Goal: Task Accomplishment & Management: Manage account settings

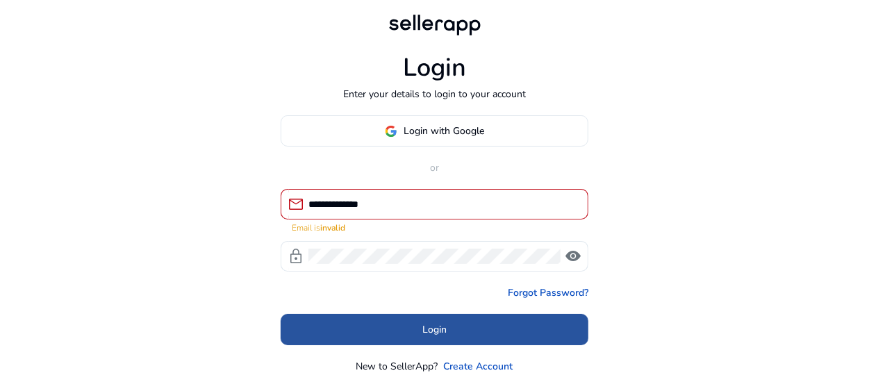
click at [421, 318] on span at bounding box center [435, 329] width 308 height 33
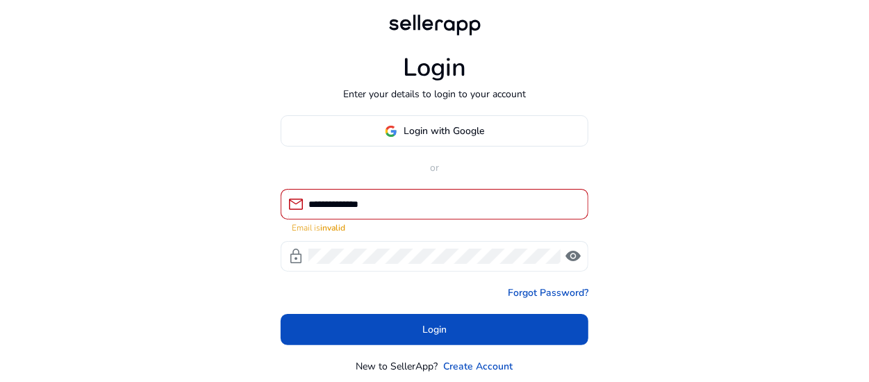
click at [569, 254] on span "visibility" at bounding box center [573, 256] width 17 height 17
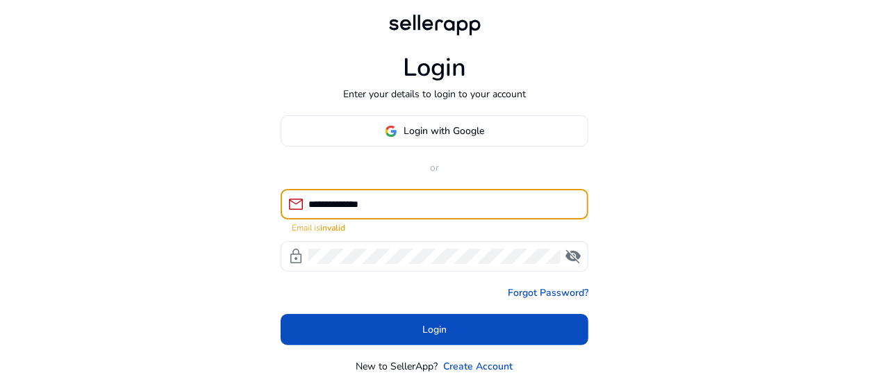
click at [404, 204] on input "**********" at bounding box center [443, 204] width 269 height 15
type input "*"
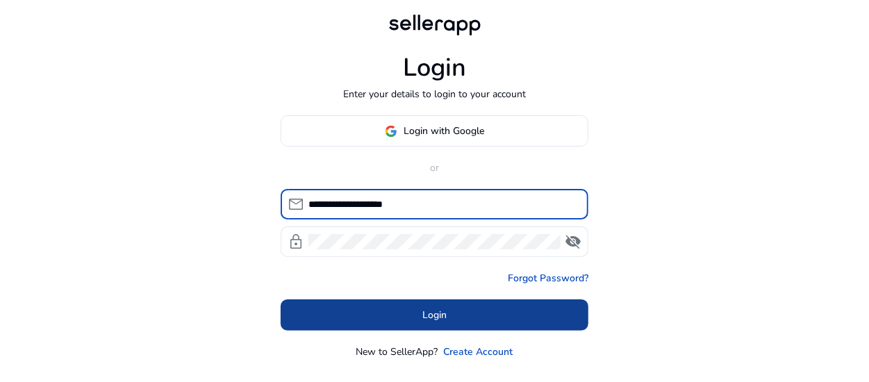
type input "**********"
click at [386, 311] on span at bounding box center [435, 315] width 308 height 33
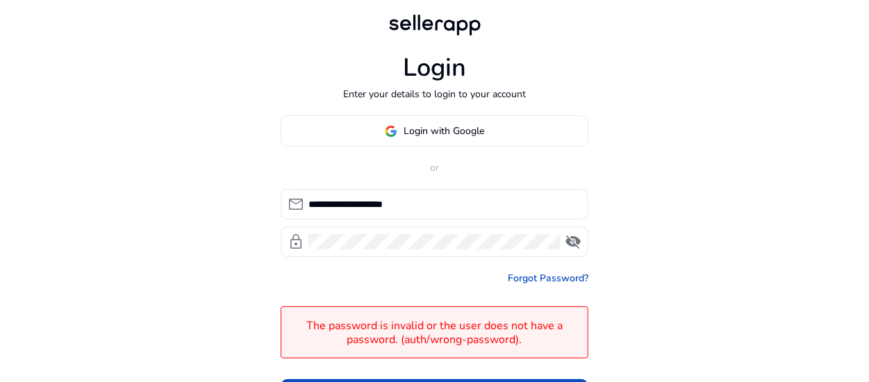
click at [680, 305] on div "**********" at bounding box center [434, 244] width 869 height 489
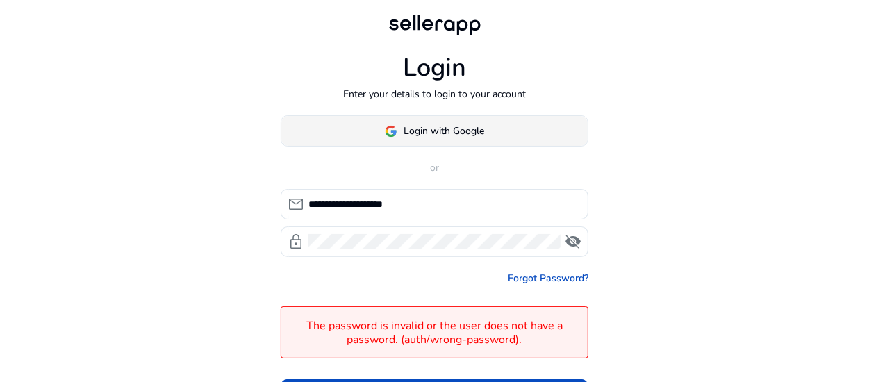
click at [457, 134] on span "Login with Google" at bounding box center [445, 131] width 81 height 15
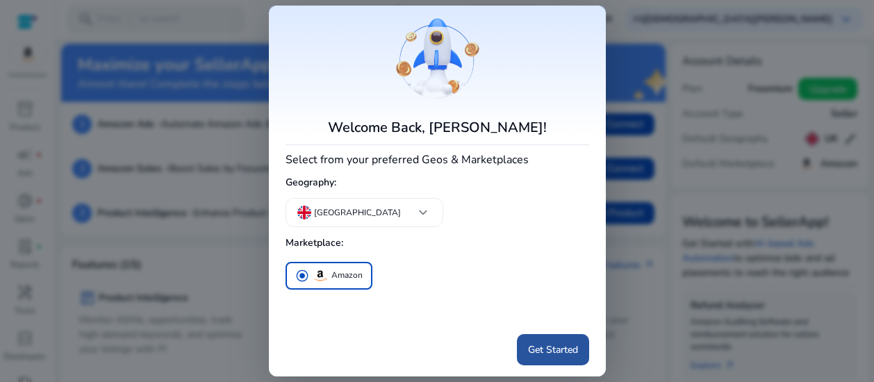
click at [566, 347] on span "Get Started" at bounding box center [553, 350] width 50 height 15
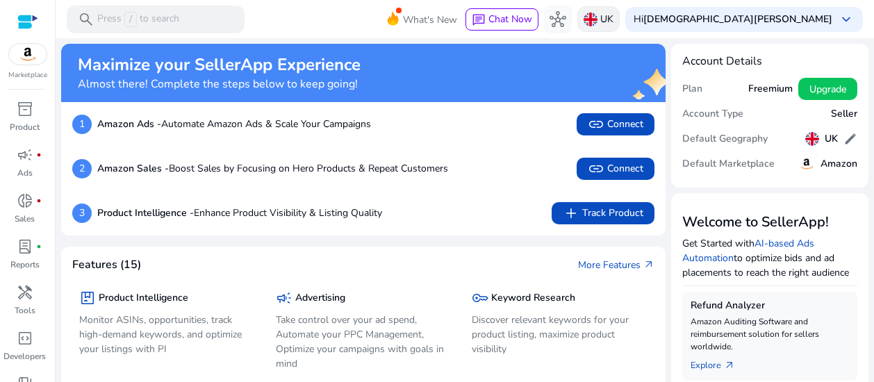
click at [614, 11] on p "UK" at bounding box center [606, 19] width 13 height 24
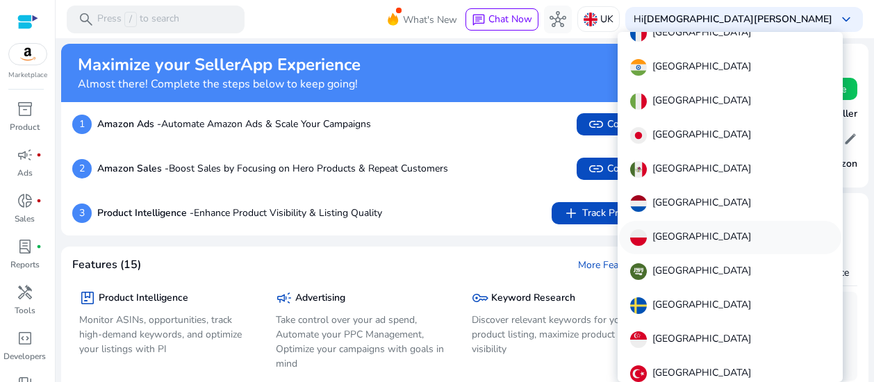
scroll to position [287, 0]
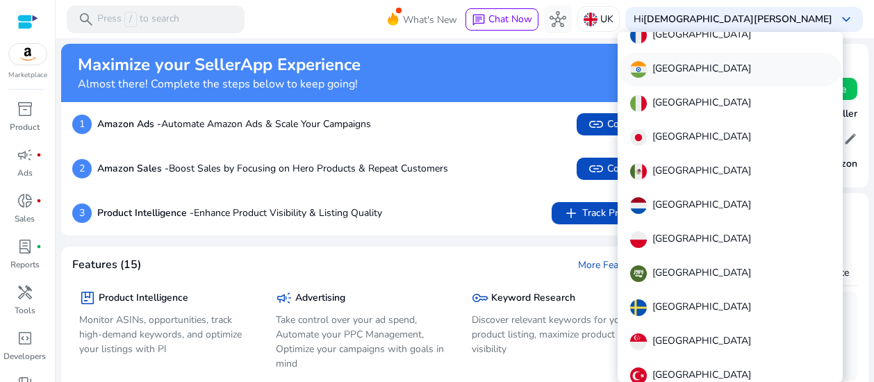
click at [746, 73] on div "[GEOGRAPHIC_DATA]" at bounding box center [730, 69] width 222 height 33
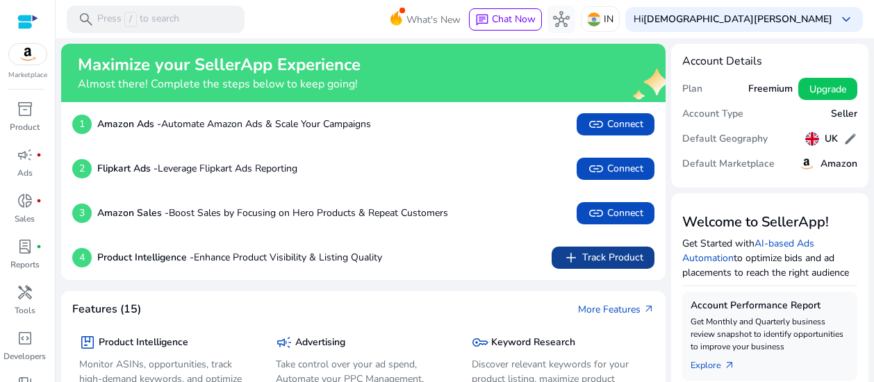
scroll to position [0, 0]
click at [844, 137] on span "edit" at bounding box center [851, 139] width 14 height 14
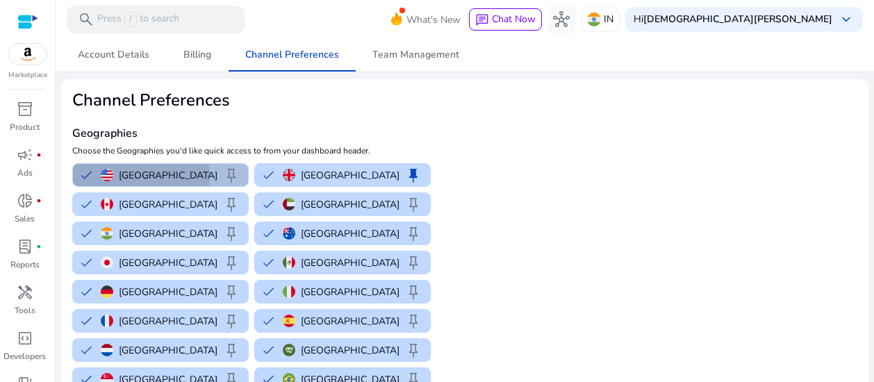
click at [124, 176] on p "[GEOGRAPHIC_DATA]" at bounding box center [168, 175] width 99 height 15
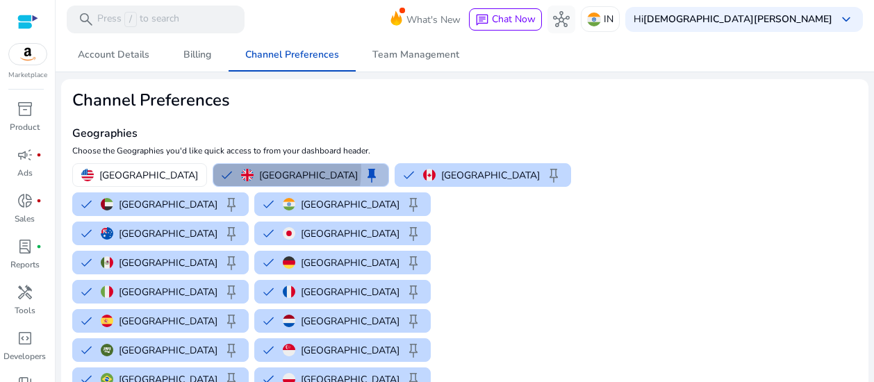
click at [241, 170] on img "button" at bounding box center [247, 175] width 13 height 13
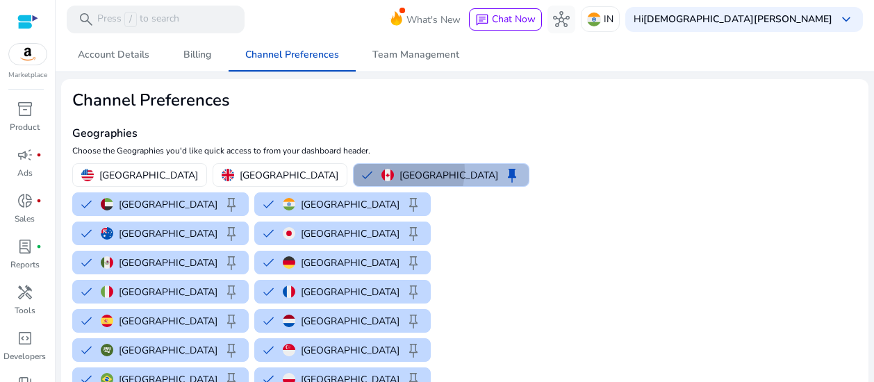
click at [382, 170] on img "button" at bounding box center [388, 175] width 13 height 13
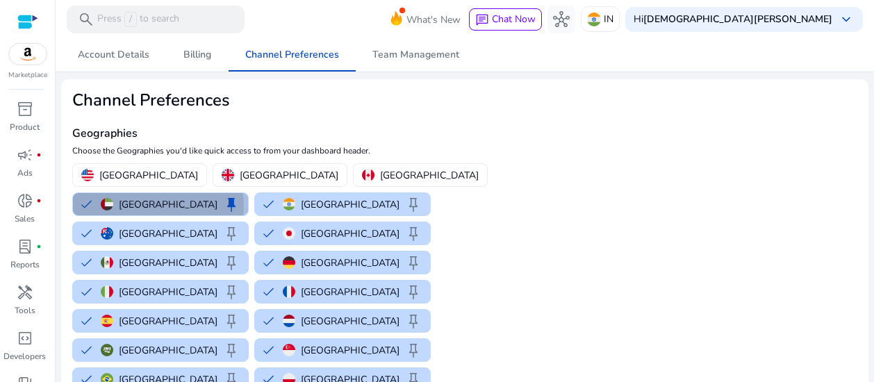
click at [218, 197] on p "[GEOGRAPHIC_DATA]" at bounding box center [168, 204] width 99 height 15
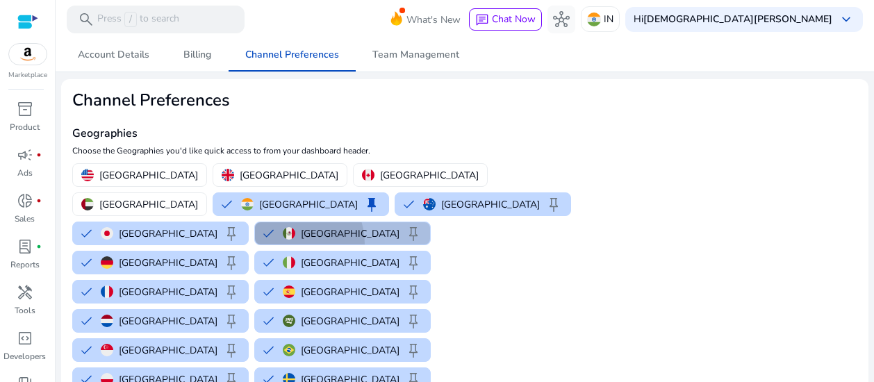
click at [430, 222] on button "Mexico keep" at bounding box center [342, 233] width 175 height 22
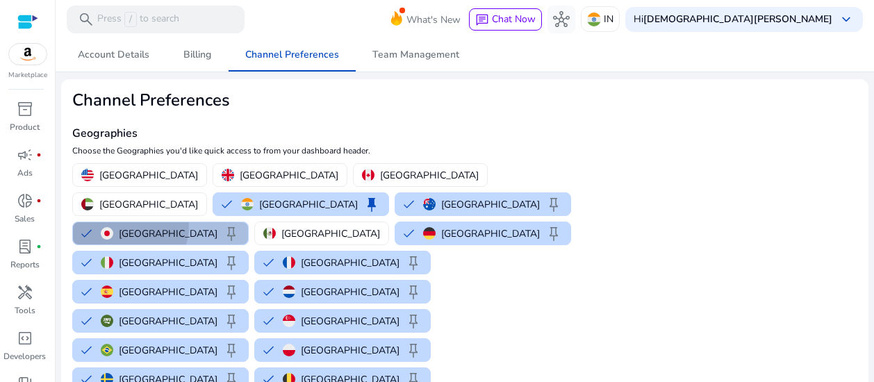
click at [218, 227] on p "[GEOGRAPHIC_DATA]" at bounding box center [168, 234] width 99 height 15
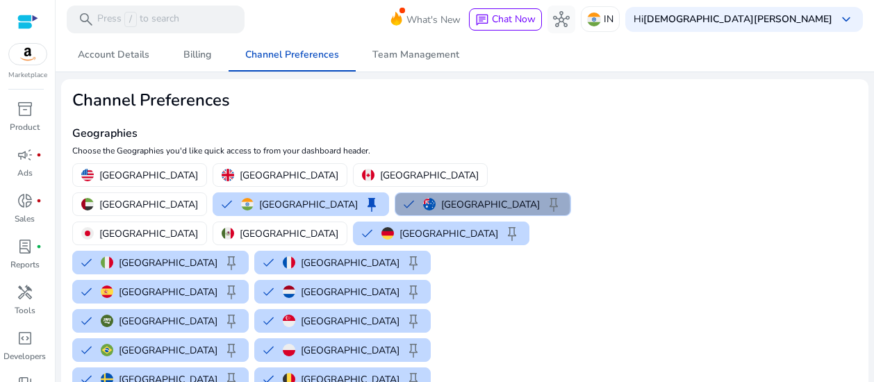
click at [423, 205] on div "Australia keep" at bounding box center [492, 204] width 139 height 17
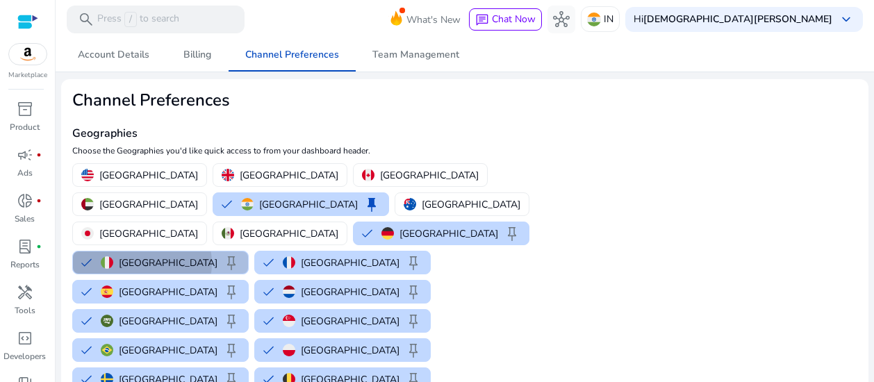
click at [142, 254] on div "Italy keep" at bounding box center [170, 262] width 139 height 17
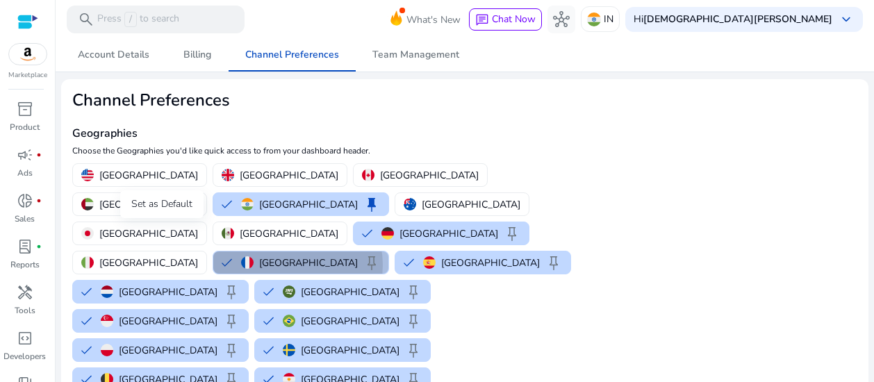
click at [363, 254] on span "keep" at bounding box center [371, 262] width 17 height 17
click at [259, 256] on p "[GEOGRAPHIC_DATA]" at bounding box center [308, 263] width 99 height 15
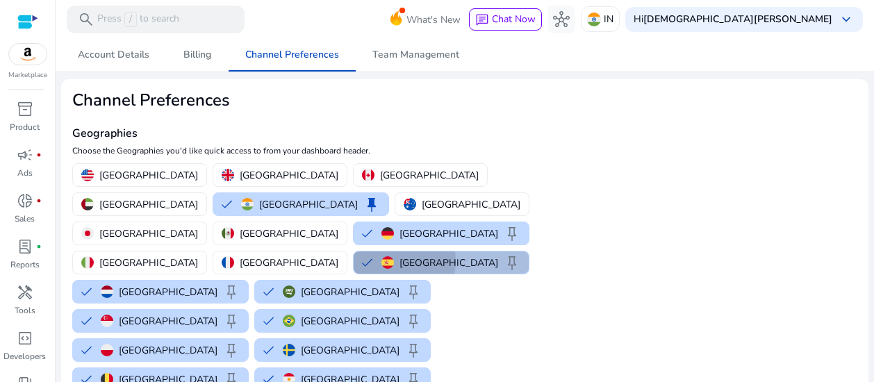
click at [382, 256] on img "button" at bounding box center [388, 262] width 13 height 13
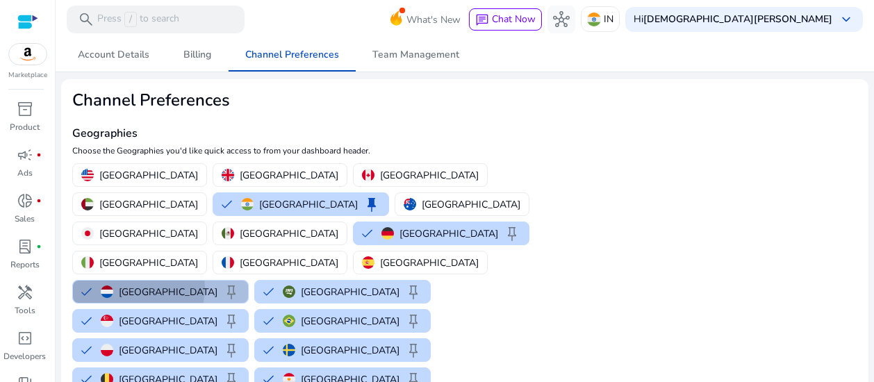
click at [218, 285] on p "[GEOGRAPHIC_DATA]" at bounding box center [168, 292] width 99 height 15
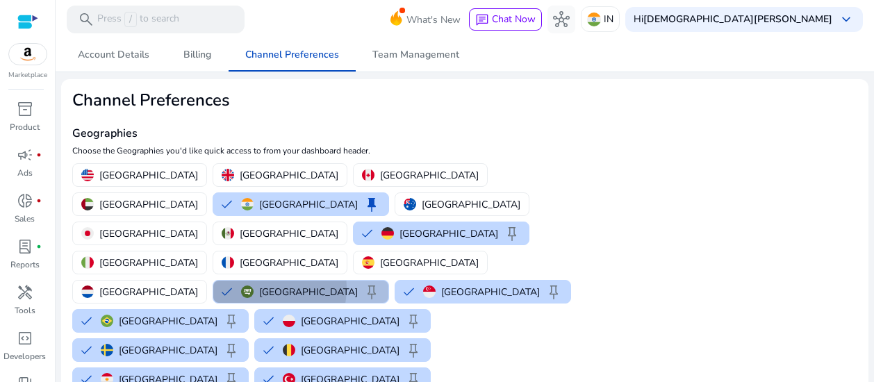
click at [325, 281] on button "Saudi Arabia keep" at bounding box center [300, 292] width 175 height 22
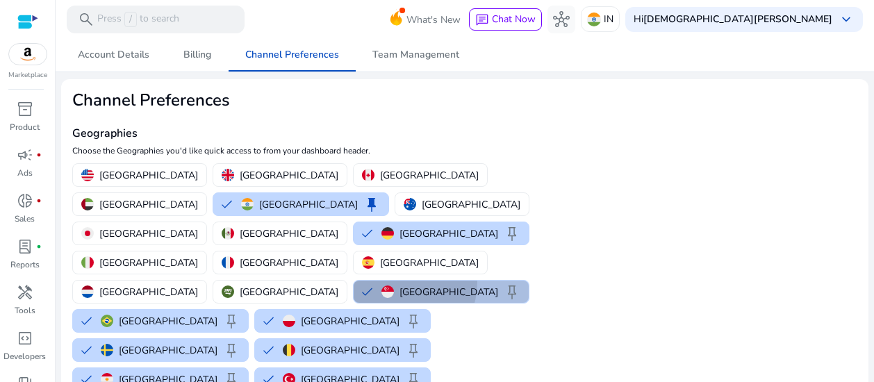
click at [436, 281] on button "Singapore keep" at bounding box center [441, 292] width 175 height 22
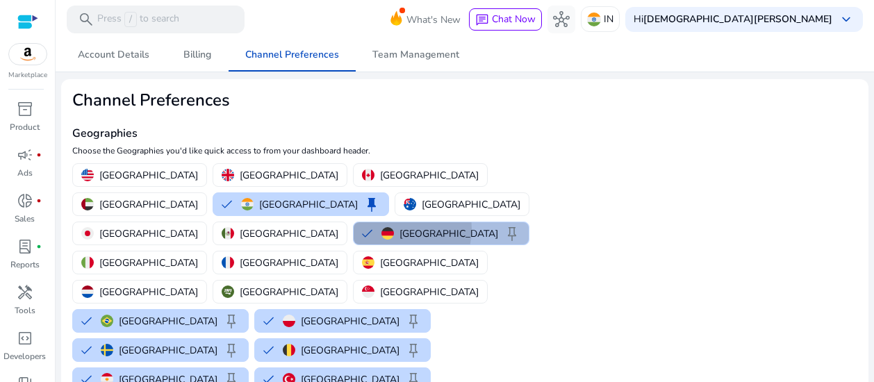
click at [438, 225] on div "Germany keep" at bounding box center [451, 233] width 139 height 17
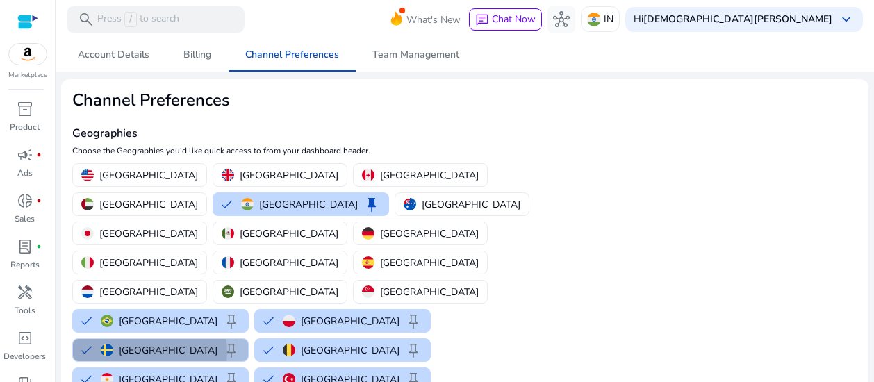
click at [218, 343] on p "[GEOGRAPHIC_DATA]" at bounding box center [168, 350] width 99 height 15
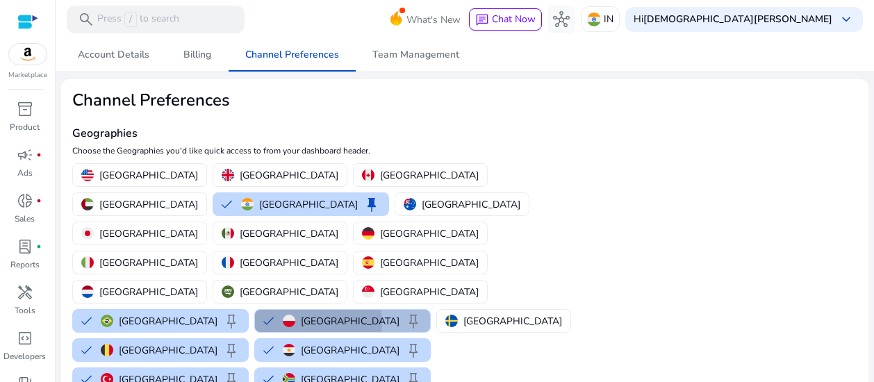
click at [301, 314] on p "[GEOGRAPHIC_DATA]" at bounding box center [350, 321] width 99 height 15
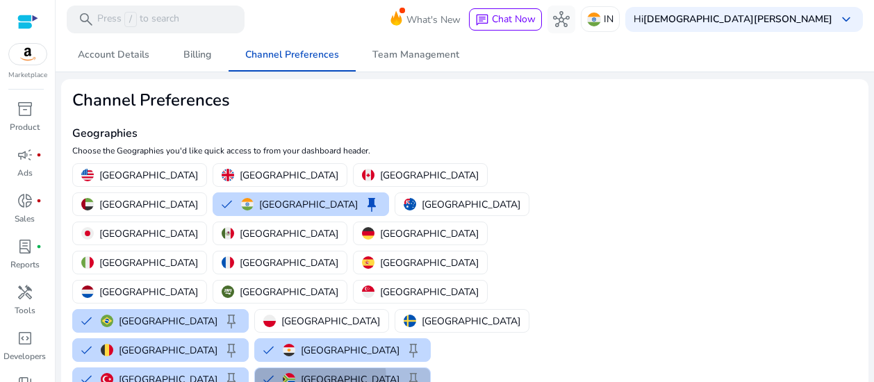
click at [301, 373] on p "[GEOGRAPHIC_DATA]" at bounding box center [350, 380] width 99 height 15
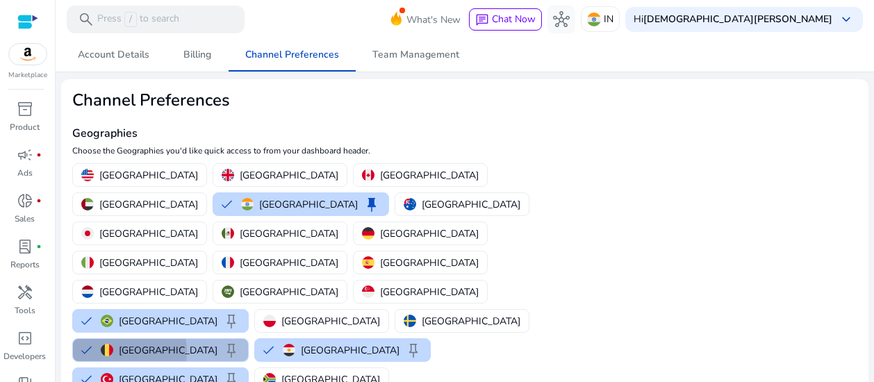
click at [113, 344] on img "button" at bounding box center [107, 350] width 13 height 13
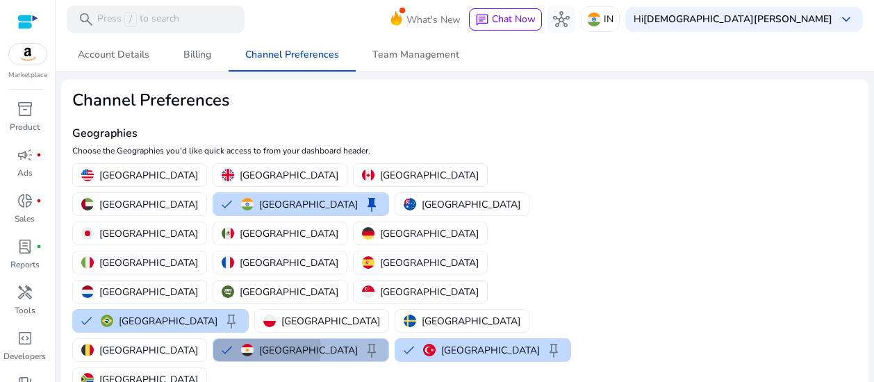
click at [352, 343] on p "[GEOGRAPHIC_DATA]" at bounding box center [308, 350] width 99 height 15
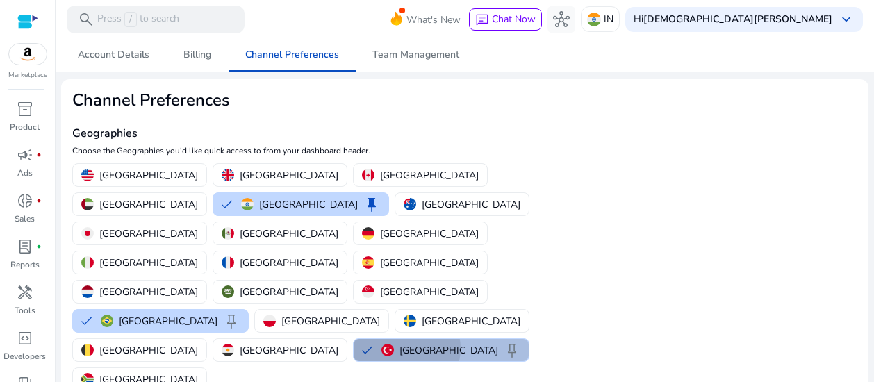
click at [415, 343] on p "[GEOGRAPHIC_DATA]" at bounding box center [449, 350] width 99 height 15
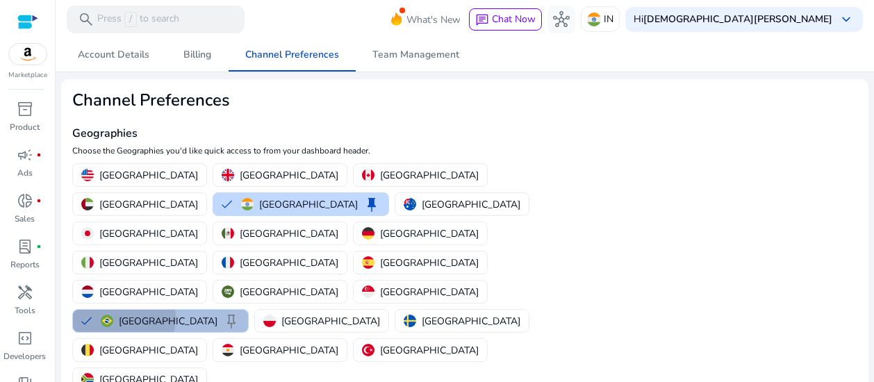
click at [218, 314] on p "[GEOGRAPHIC_DATA]" at bounding box center [168, 321] width 99 height 15
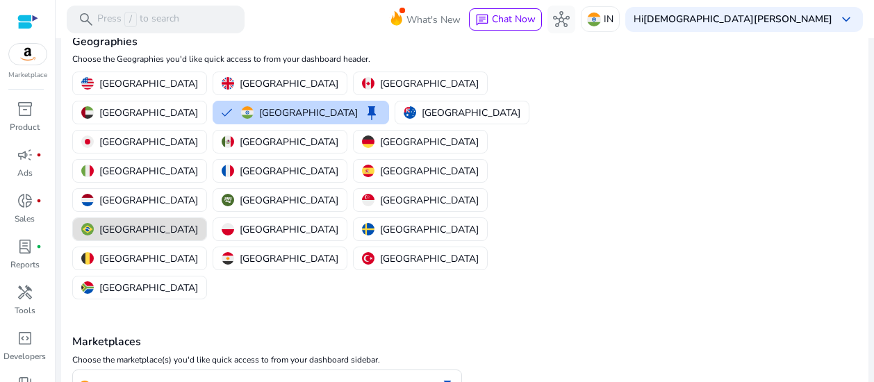
scroll to position [104, 0]
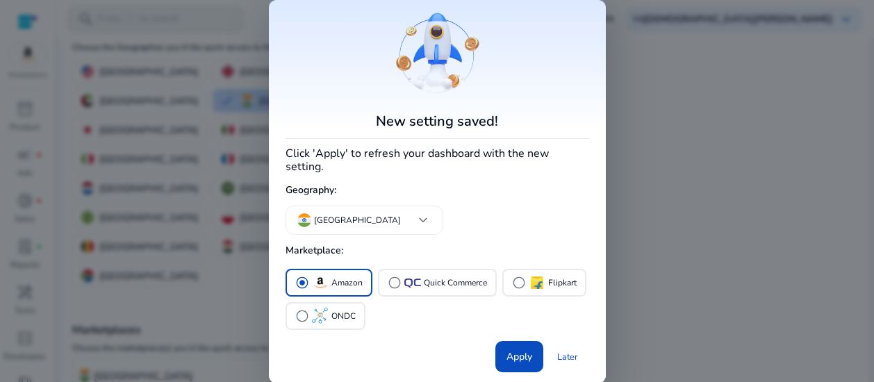
click at [741, 52] on div at bounding box center [437, 191] width 874 height 382
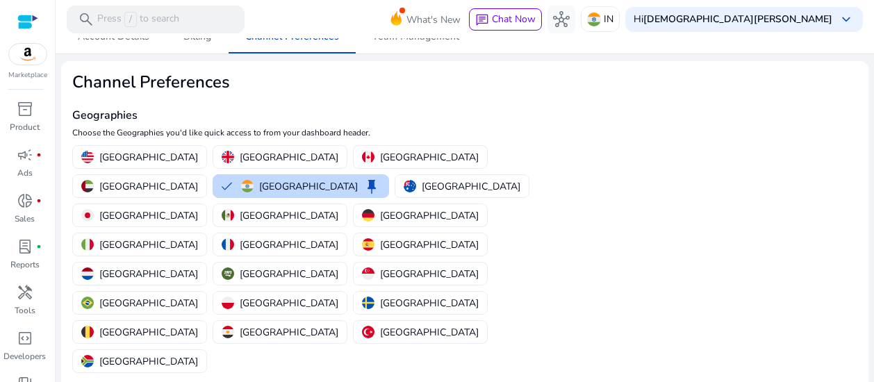
scroll to position [0, 0]
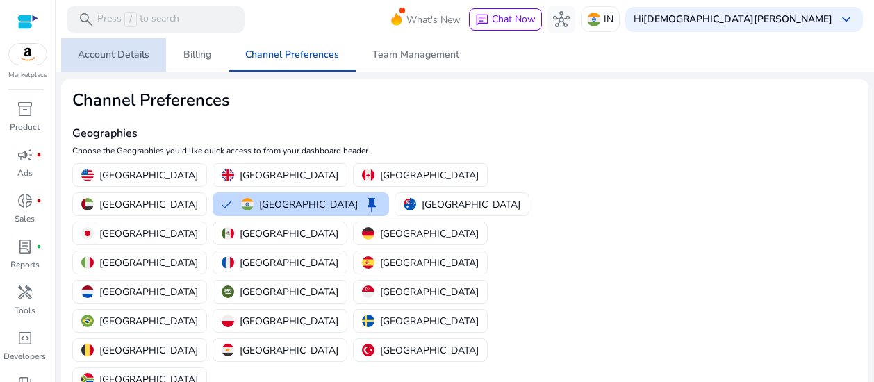
click at [114, 56] on span "Account Details" at bounding box center [114, 55] width 72 height 10
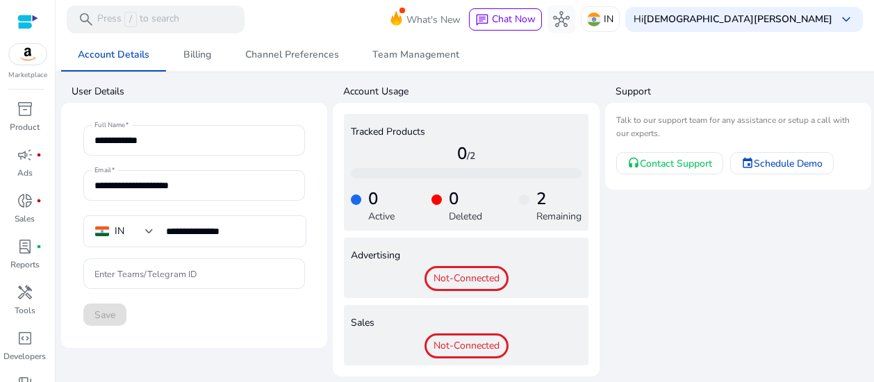
click at [559, 204] on h4 "2" at bounding box center [559, 199] width 45 height 20
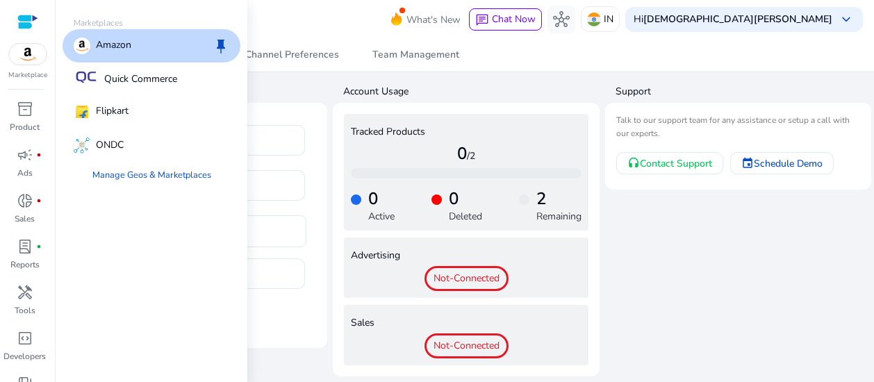
click at [23, 66] on div "Marketplace" at bounding box center [27, 40] width 55 height 81
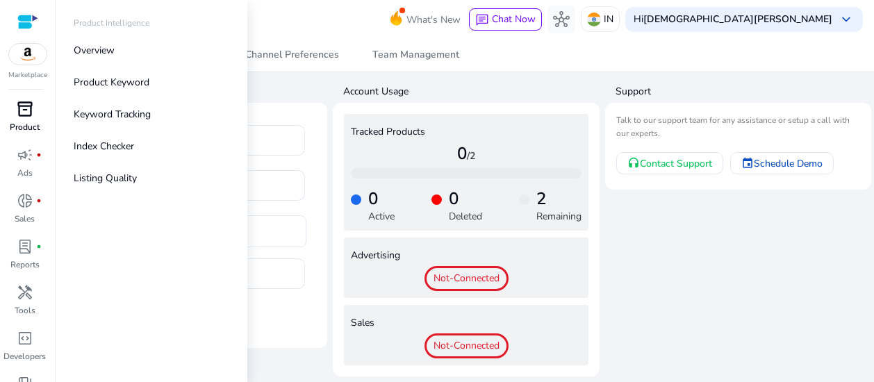
click at [22, 131] on p "Product" at bounding box center [25, 127] width 30 height 13
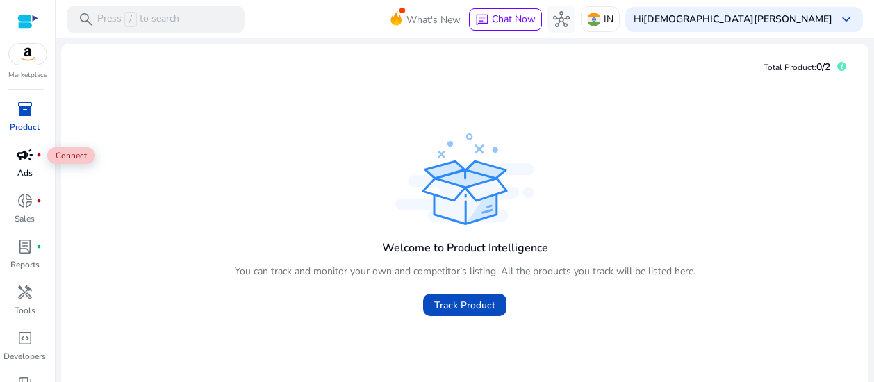
click at [25, 163] on span "campaign" at bounding box center [25, 155] width 17 height 17
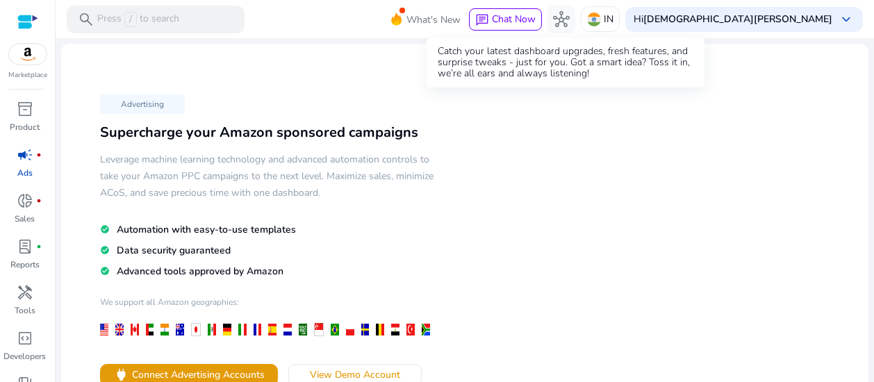
click at [405, 13] on span at bounding box center [403, 11] width 6 height 6
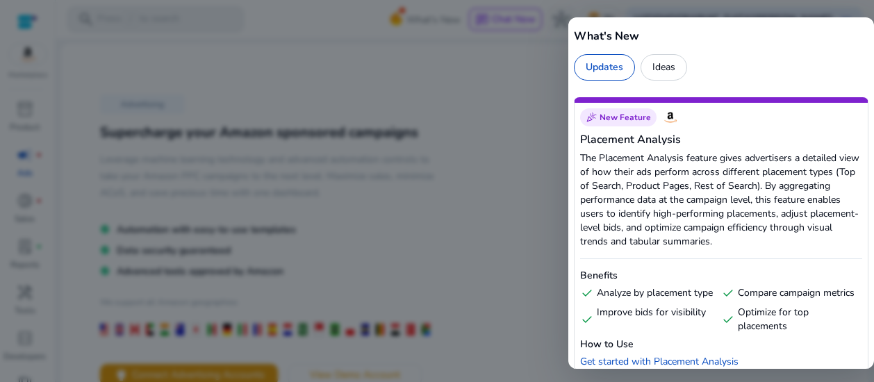
click at [656, 60] on div "Ideas" at bounding box center [664, 67] width 47 height 26
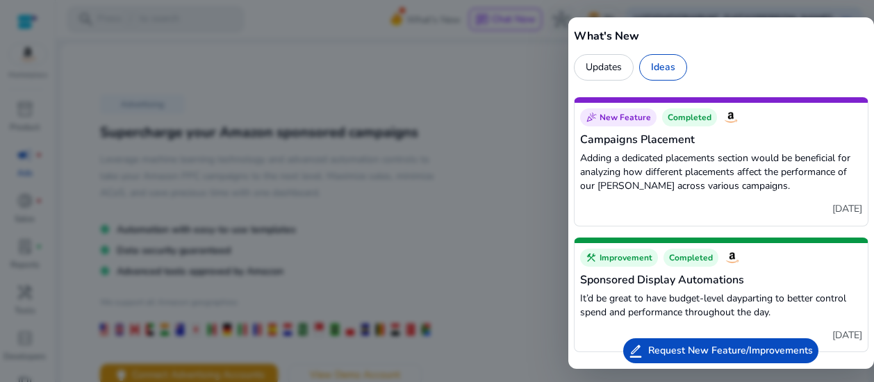
click at [535, 79] on div at bounding box center [437, 191] width 874 height 382
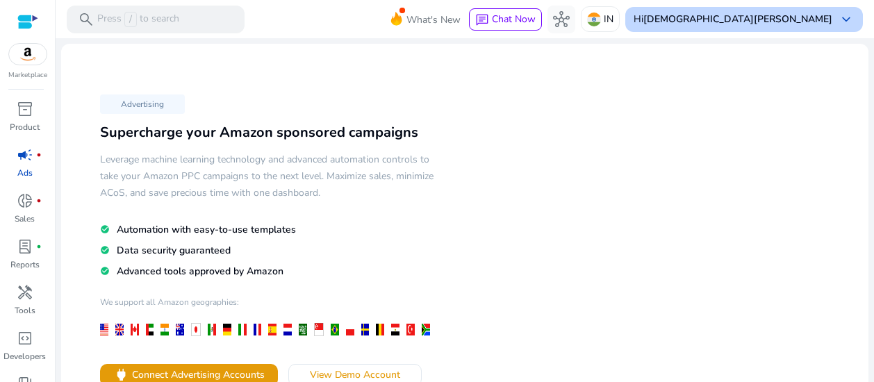
click at [776, 17] on p "Hi jeyslin jeba" at bounding box center [733, 20] width 199 height 10
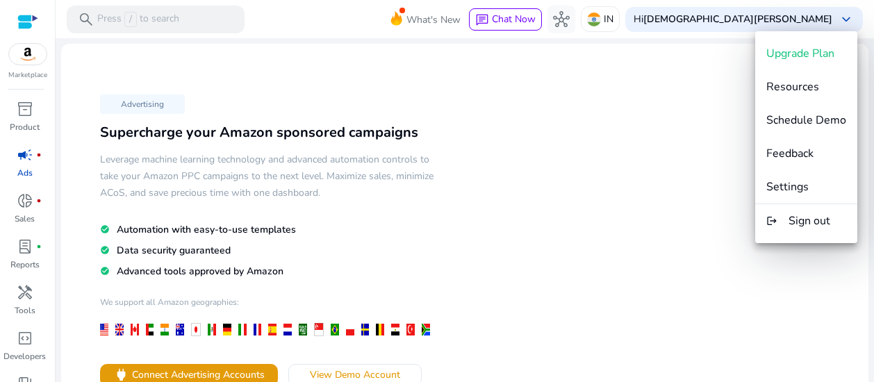
drag, startPoint x: 459, startPoint y: 90, endPoint x: 345, endPoint y: -63, distance: 190.6
click at [345, 0] on html "We recommend switching to desktop view for the best experience. Marketplace inv…" at bounding box center [437, 191] width 874 height 382
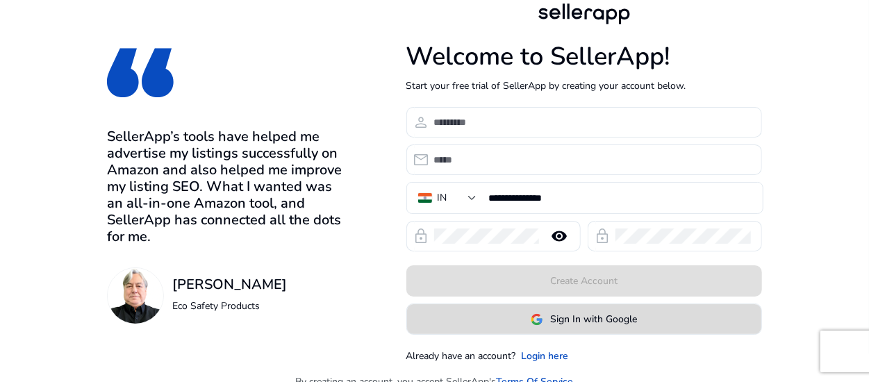
click at [602, 318] on span "Sign In with Google" at bounding box center [593, 319] width 87 height 15
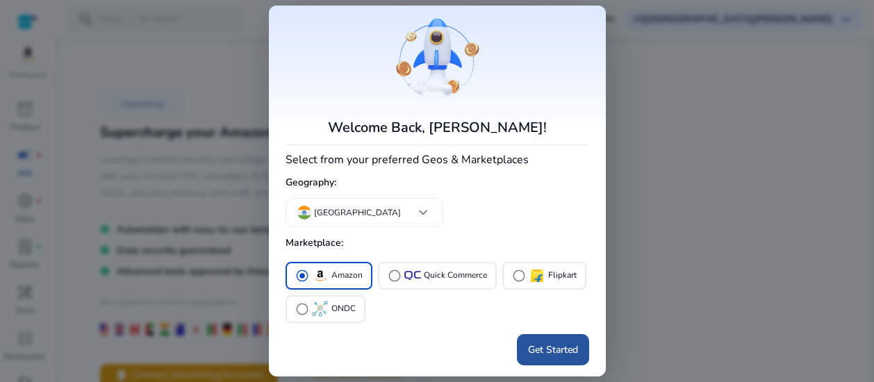
click at [560, 341] on span at bounding box center [553, 349] width 72 height 33
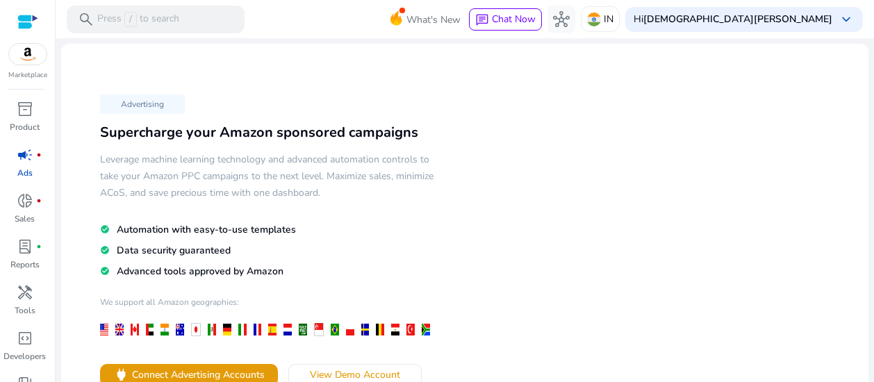
click at [783, 199] on div "Advertising Supercharge your Amazon sponsored campaigns Leverage machine learni…" at bounding box center [464, 290] width 785 height 471
